Goal: Transaction & Acquisition: Purchase product/service

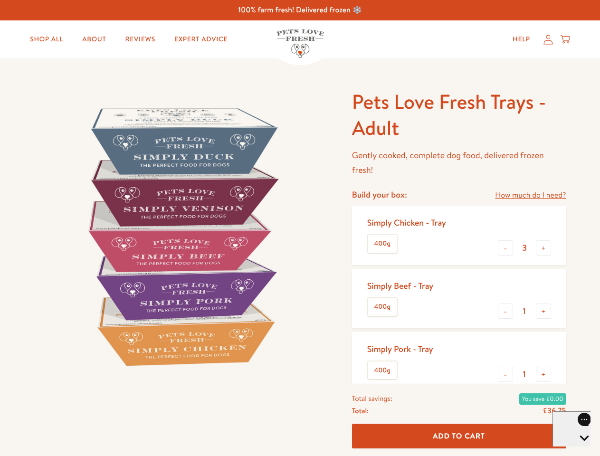
click at [300, 228] on img at bounding box center [181, 236] width 295 height 295
click at [530, 195] on link "How much do I need?" at bounding box center [530, 195] width 71 height 13
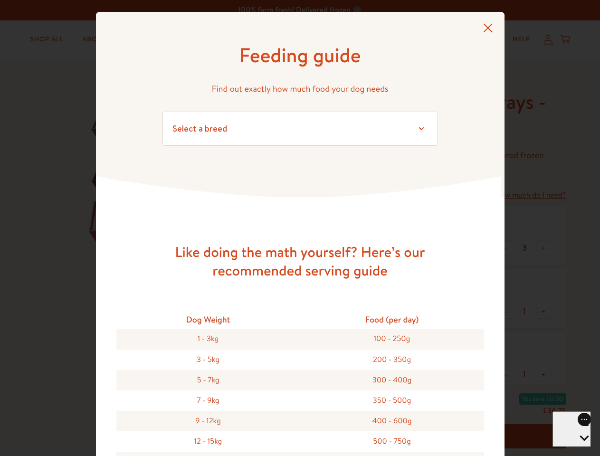
click at [505, 248] on div "Feeding guide Find out exactly how much food your dog needs Select a breed Affe…" at bounding box center [300, 228] width 600 height 456
click at [543, 248] on button "+" at bounding box center [543, 247] width 15 height 15
type input "4"
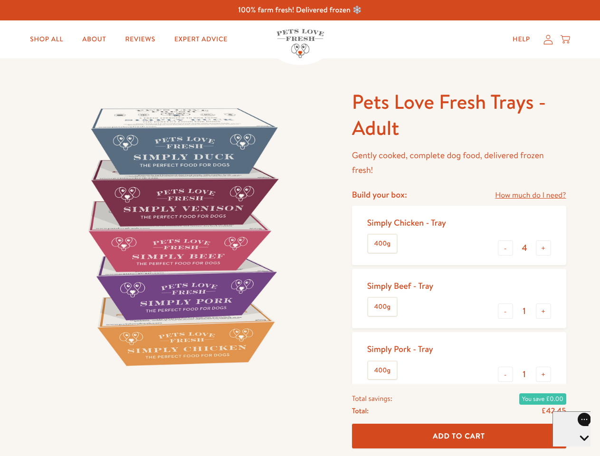
click at [505, 311] on button "-" at bounding box center [505, 311] width 15 height 15
click at [543, 311] on button "+" at bounding box center [543, 311] width 15 height 15
type input "1"
click at [505, 374] on button "-" at bounding box center [505, 374] width 15 height 15
click at [543, 374] on button "+" at bounding box center [543, 374] width 15 height 15
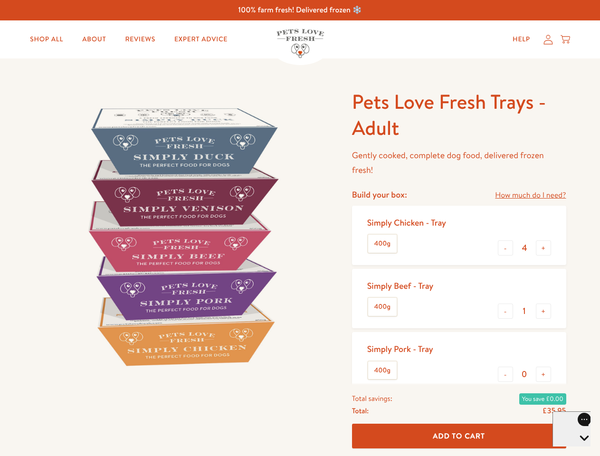
type input "1"
click at [459, 436] on span "Add To Cart" at bounding box center [459, 436] width 52 height 10
click at [579, 450] on icon "Open gorgias live chat" at bounding box center [583, 454] width 9 height 9
